Goal: Transaction & Acquisition: Download file/media

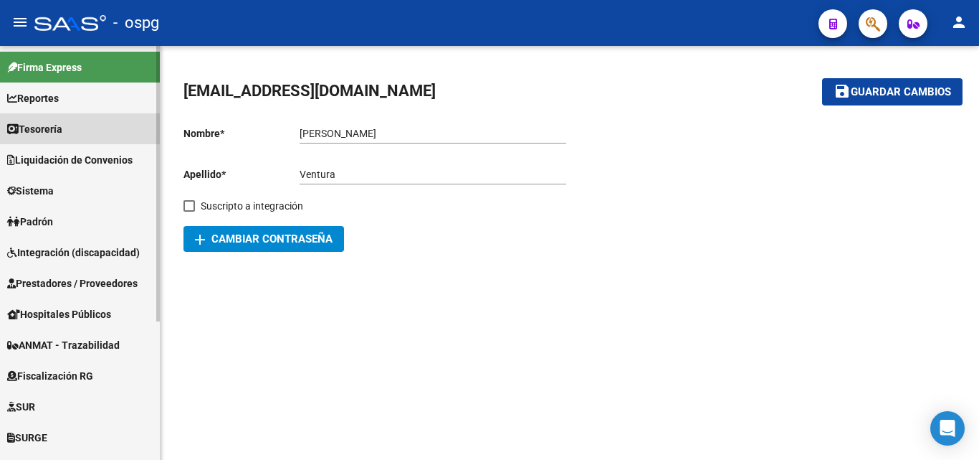
click at [62, 126] on span "Tesorería" at bounding box center [34, 129] width 55 height 16
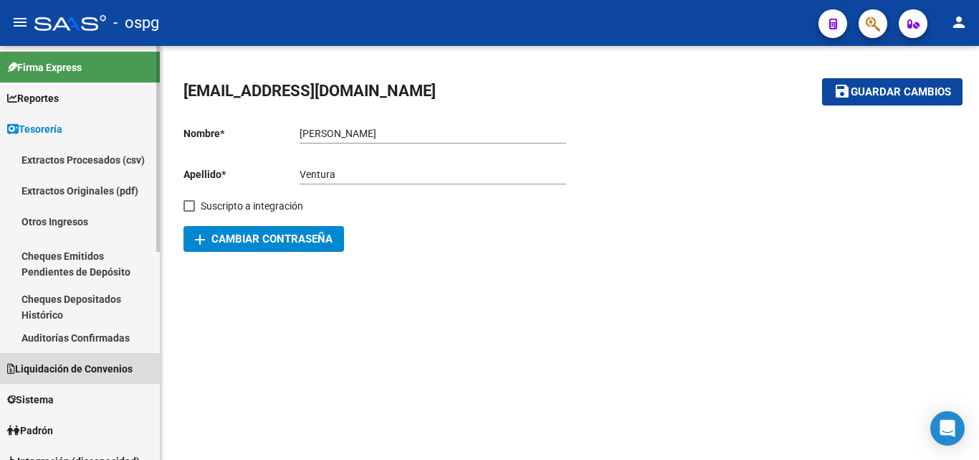
click at [92, 362] on span "Liquidación de Convenios" at bounding box center [69, 369] width 125 height 16
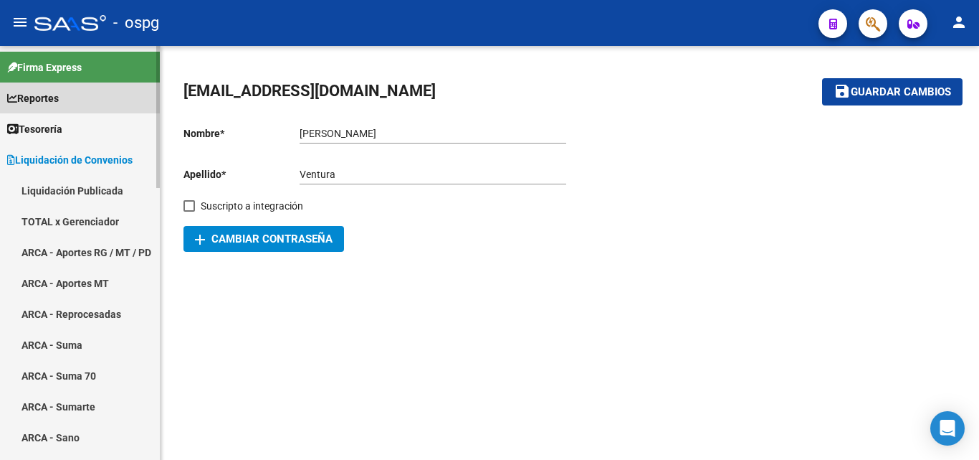
click at [66, 90] on link "Reportes" at bounding box center [80, 97] width 160 height 31
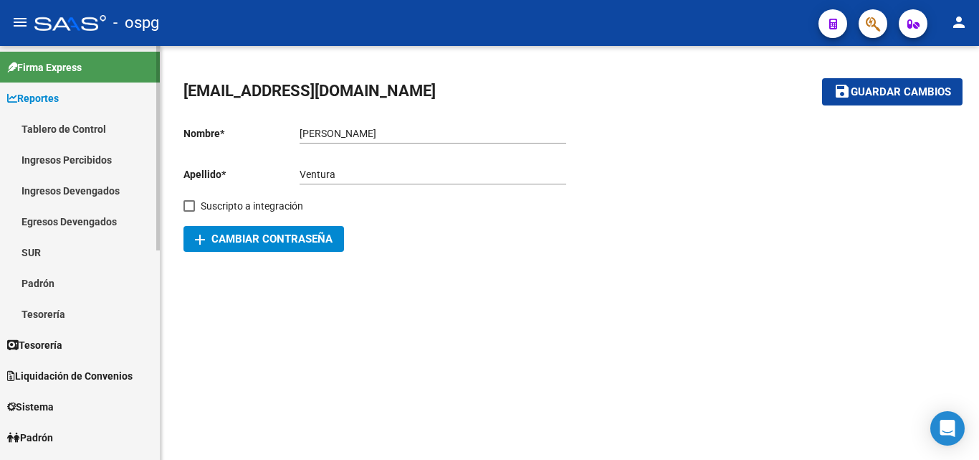
click at [78, 125] on link "Tablero de Control" at bounding box center [80, 128] width 160 height 31
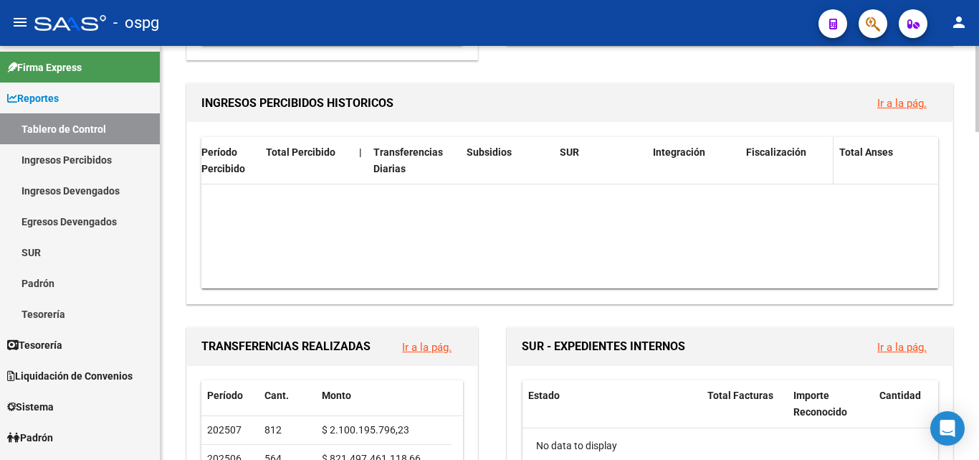
scroll to position [0, 6]
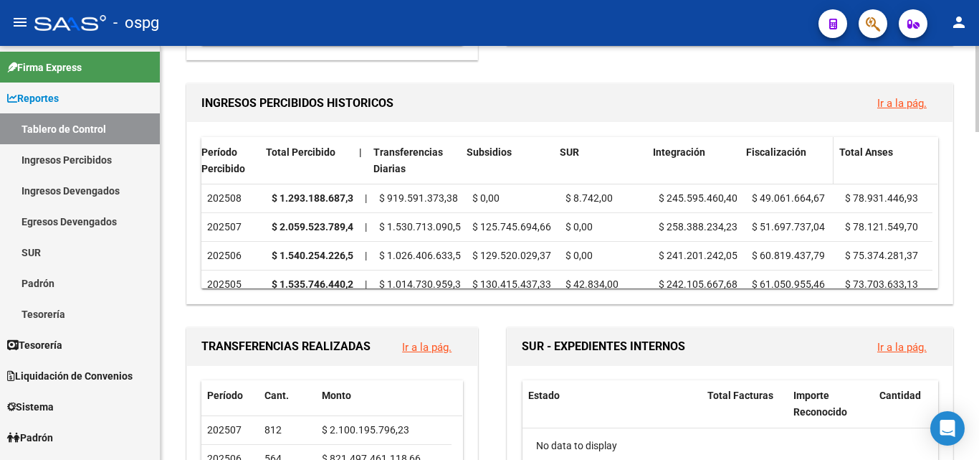
drag, startPoint x: 707, startPoint y: 278, endPoint x: 741, endPoint y: 149, distance: 133.4
click at [735, 300] on div "Período Percibido Total Percibido | Transferencias Diarias Subsidios SUR Integr…" at bounding box center [570, 212] width 766 height 181
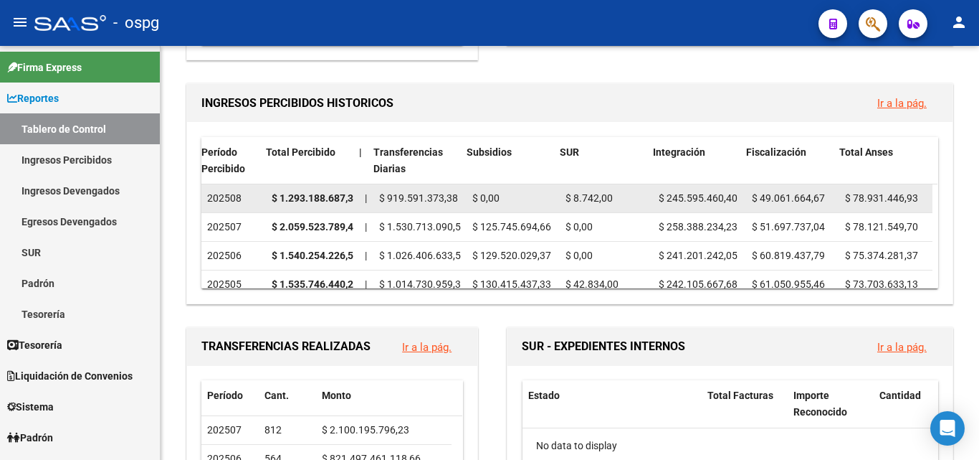
click at [679, 202] on span "$ 245.595.460,40" at bounding box center [698, 197] width 79 height 11
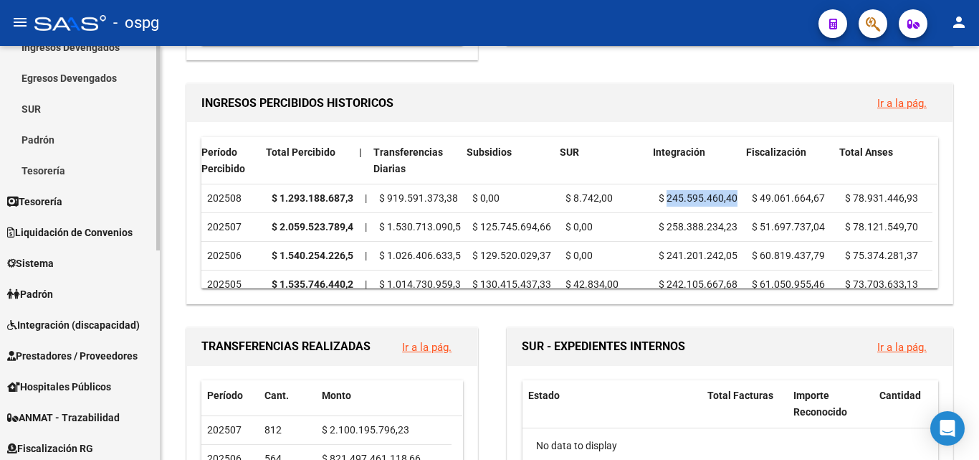
scroll to position [215, 0]
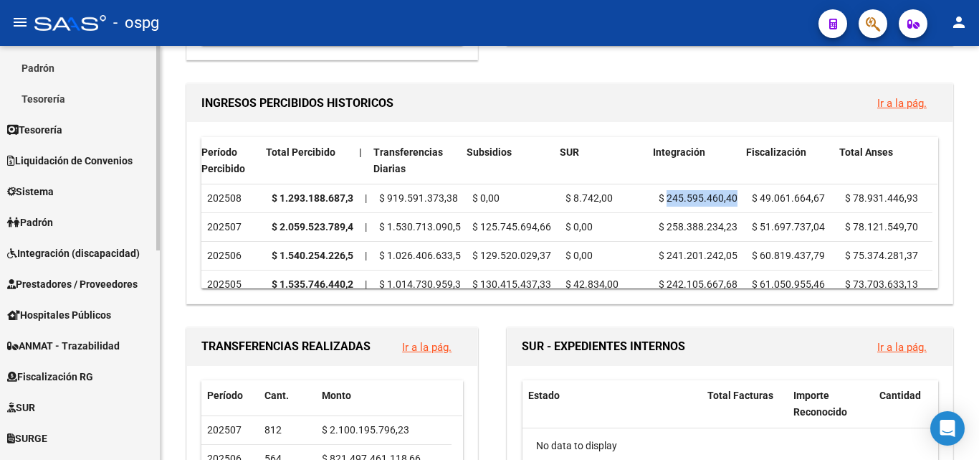
click at [97, 286] on span "Prestadores / Proveedores" at bounding box center [72, 284] width 130 height 16
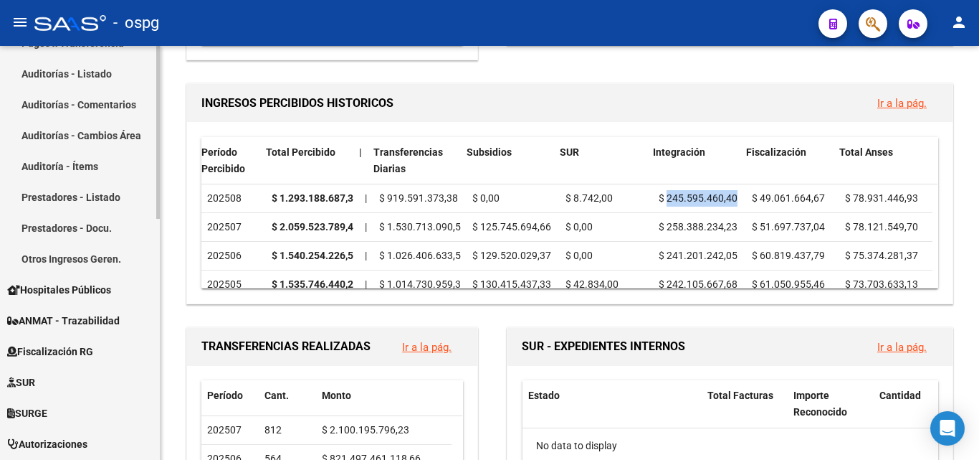
scroll to position [430, 0]
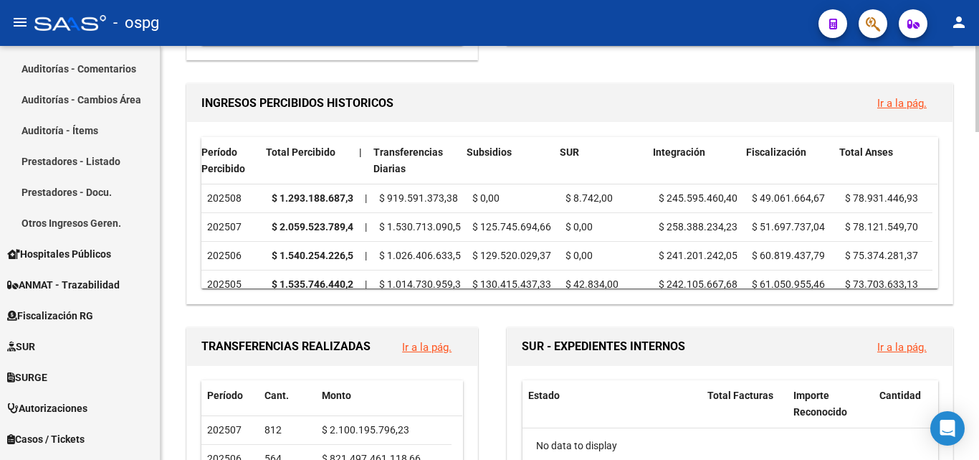
drag, startPoint x: 611, startPoint y: 292, endPoint x: 767, endPoint y: 298, distance: 156.4
click at [767, 298] on div "Período Percibido Total Percibido | Transferencias Diarias Subsidios SUR Integr…" at bounding box center [570, 212] width 766 height 181
click at [896, 104] on link "Ir a la pág." at bounding box center [901, 103] width 49 height 13
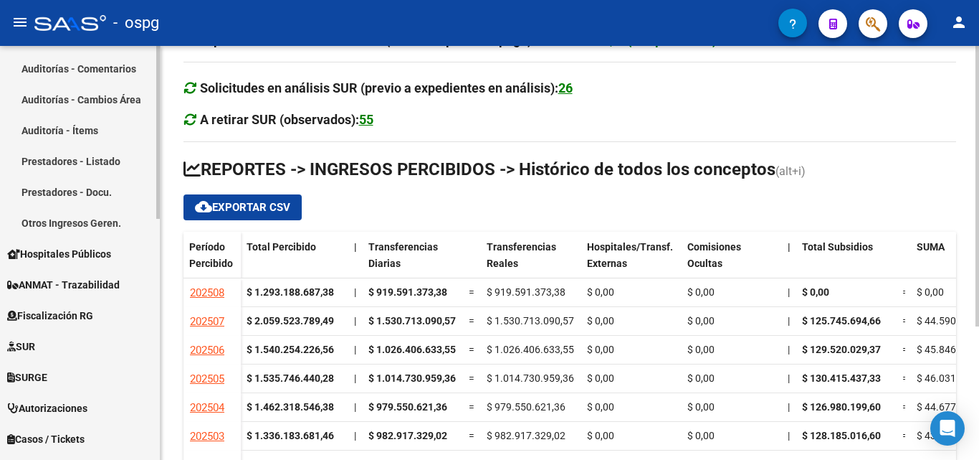
scroll to position [196, 0]
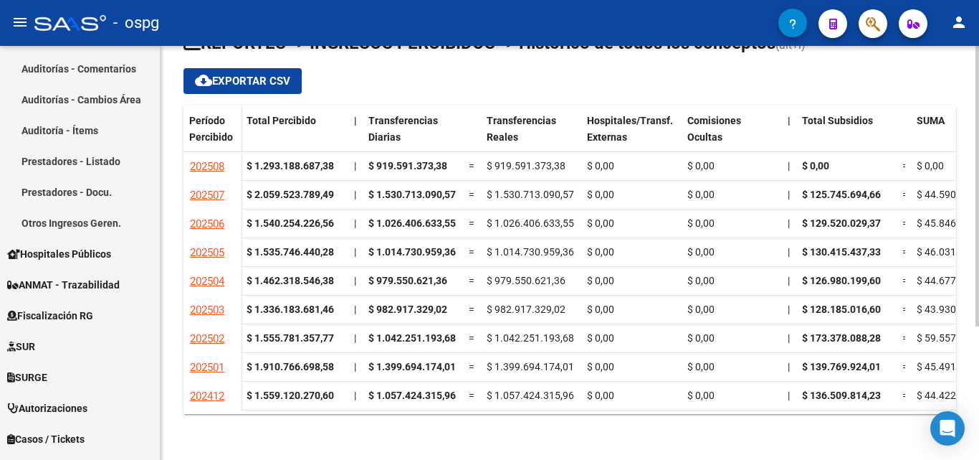
drag, startPoint x: 399, startPoint y: 411, endPoint x: 429, endPoint y: 411, distance: 30.8
click at [429, 411] on ngx-datatable "Período Percibido Total Percibido | Transferencias Diarias Transferencias Reale…" at bounding box center [570, 259] width 773 height 308
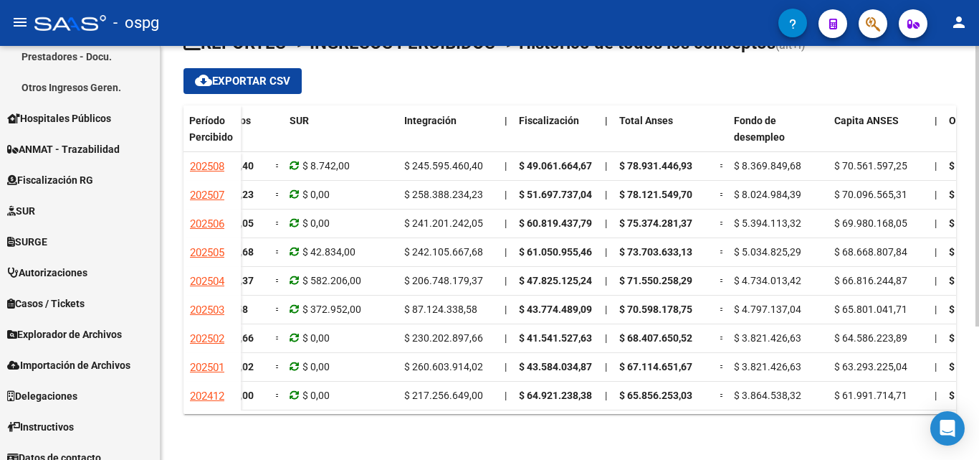
scroll to position [578, 0]
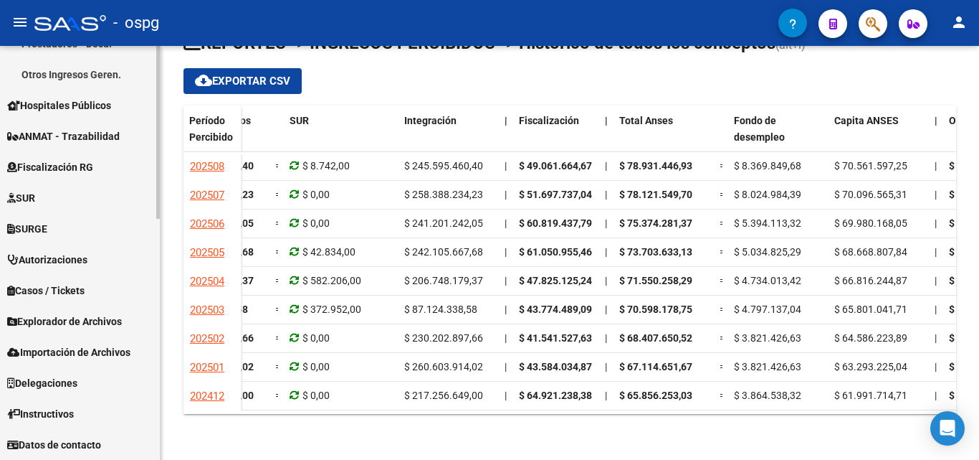
click at [67, 168] on span "Fiscalización RG" at bounding box center [50, 167] width 86 height 16
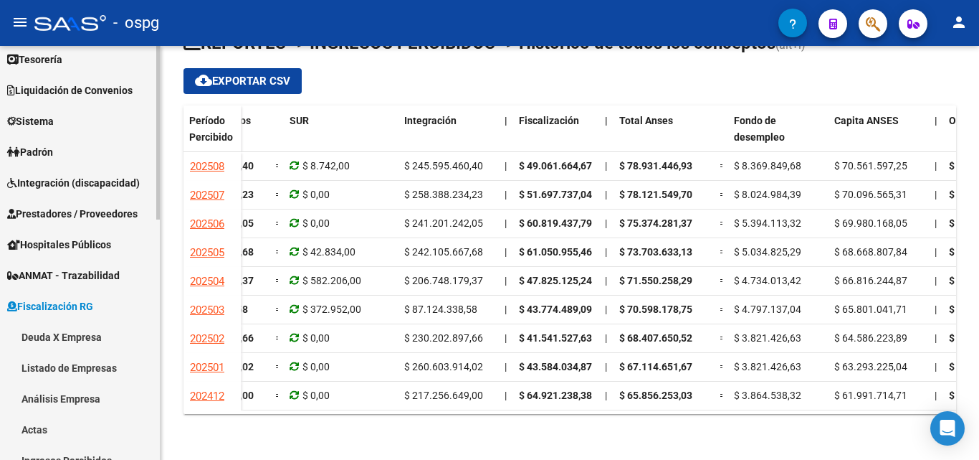
scroll to position [0, 0]
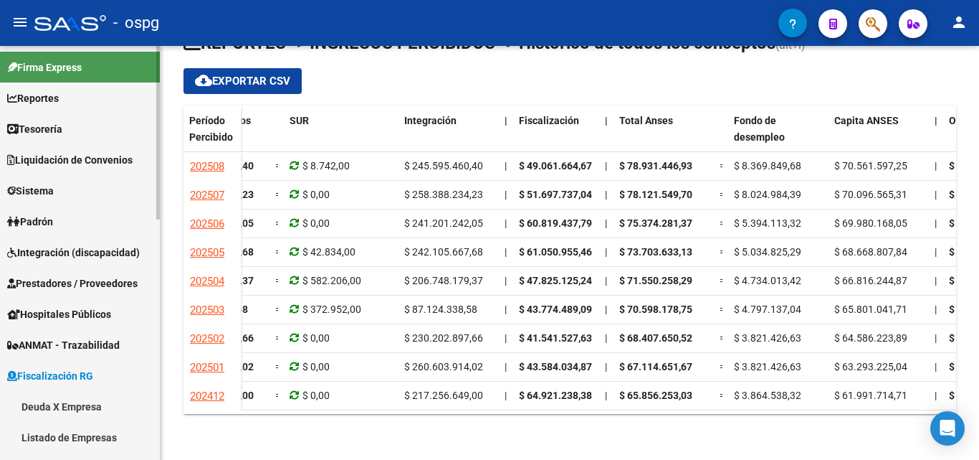
click at [61, 249] on span "Integración (discapacidad)" at bounding box center [73, 252] width 133 height 16
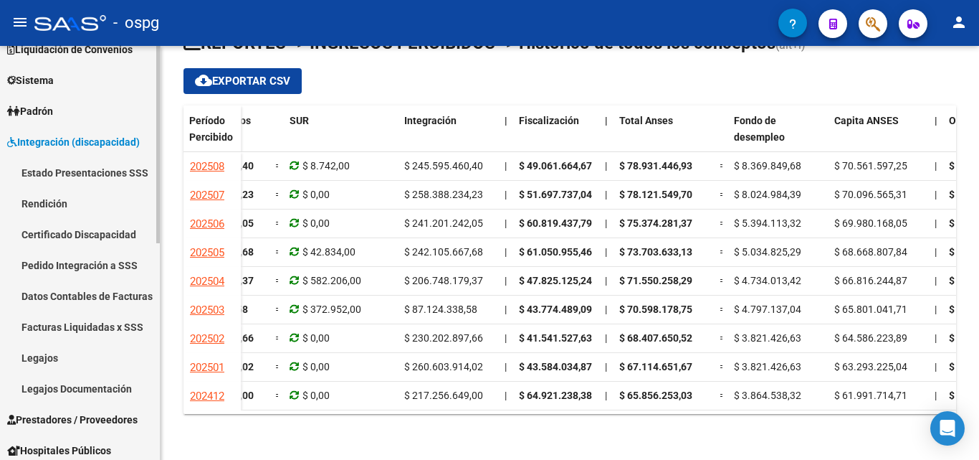
scroll to position [143, 0]
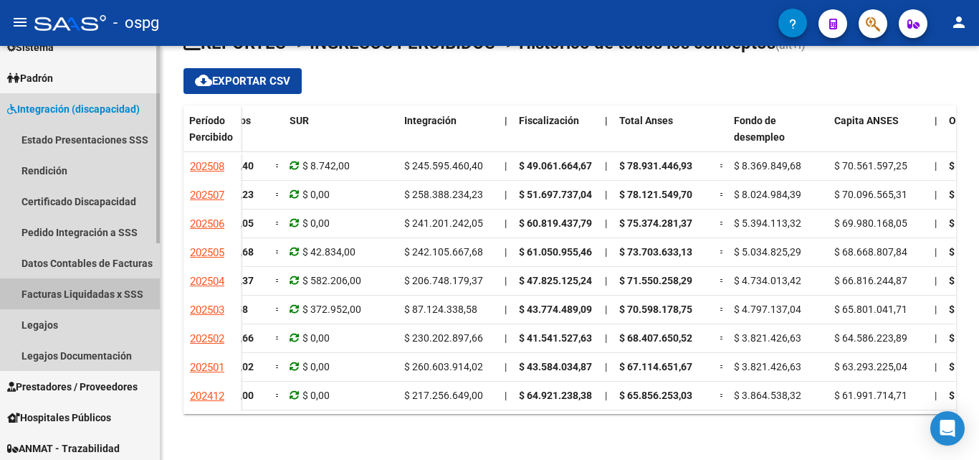
click at [118, 292] on link "Facturas Liquidadas x SSS" at bounding box center [80, 293] width 160 height 31
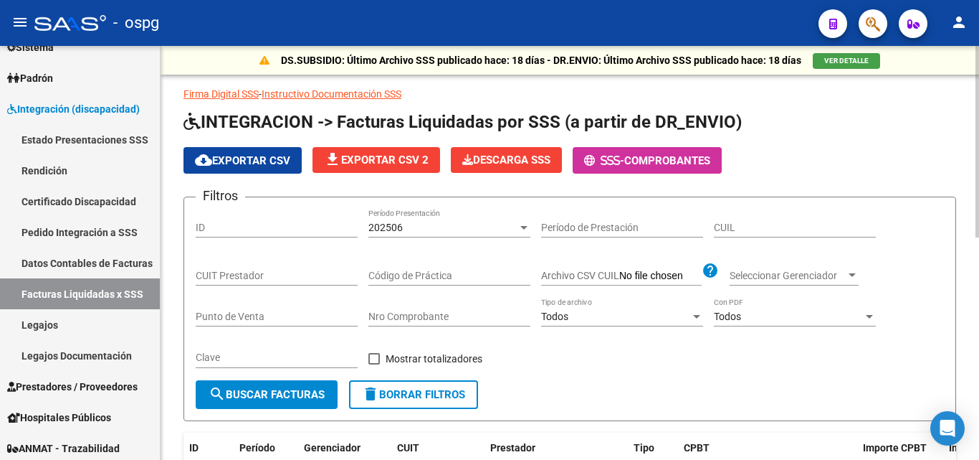
click at [254, 159] on span "cloud_download Exportar CSV" at bounding box center [242, 160] width 95 height 13
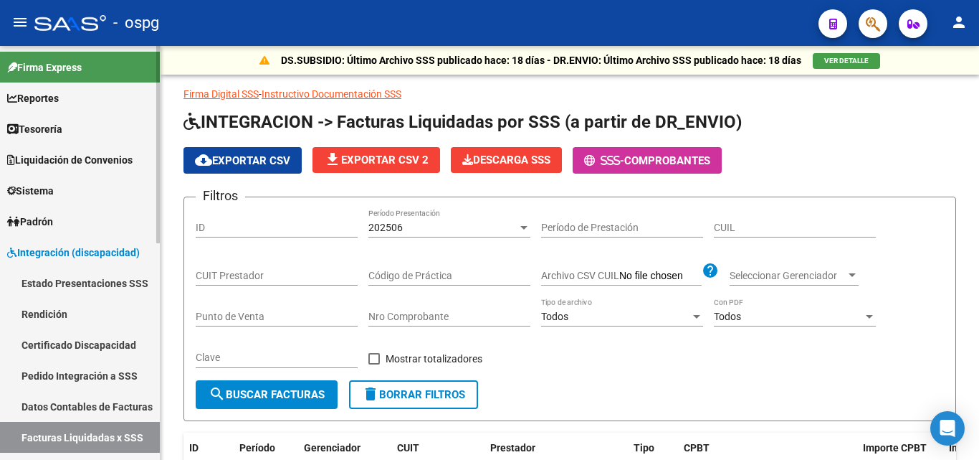
click at [44, 97] on span "Reportes" at bounding box center [33, 98] width 52 height 16
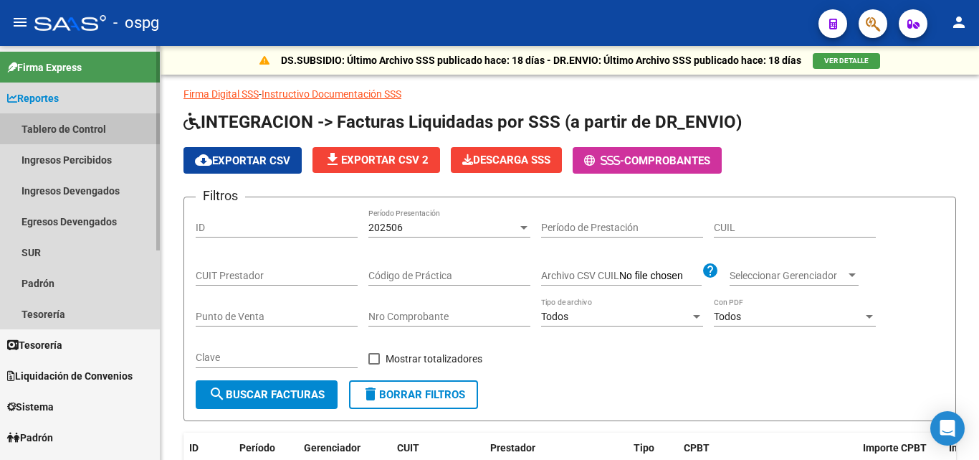
click at [58, 128] on link "Tablero de Control" at bounding box center [80, 128] width 160 height 31
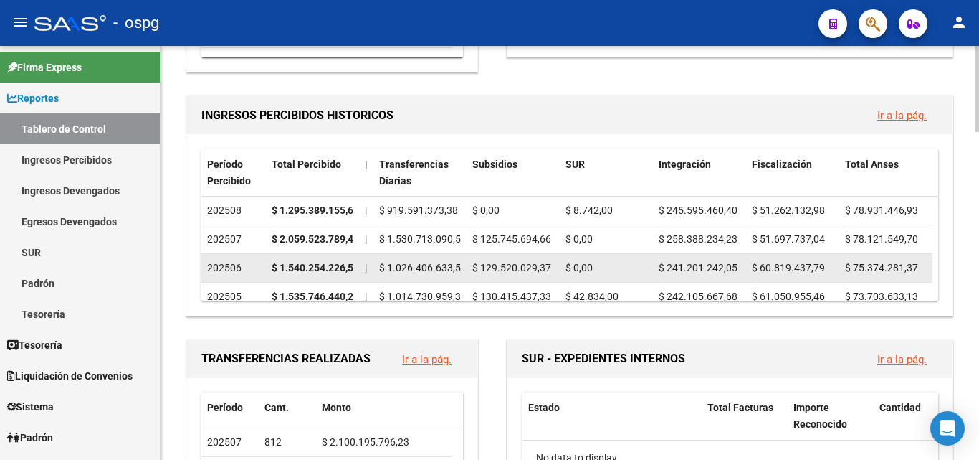
scroll to position [430, 0]
